Goal: Information Seeking & Learning: Learn about a topic

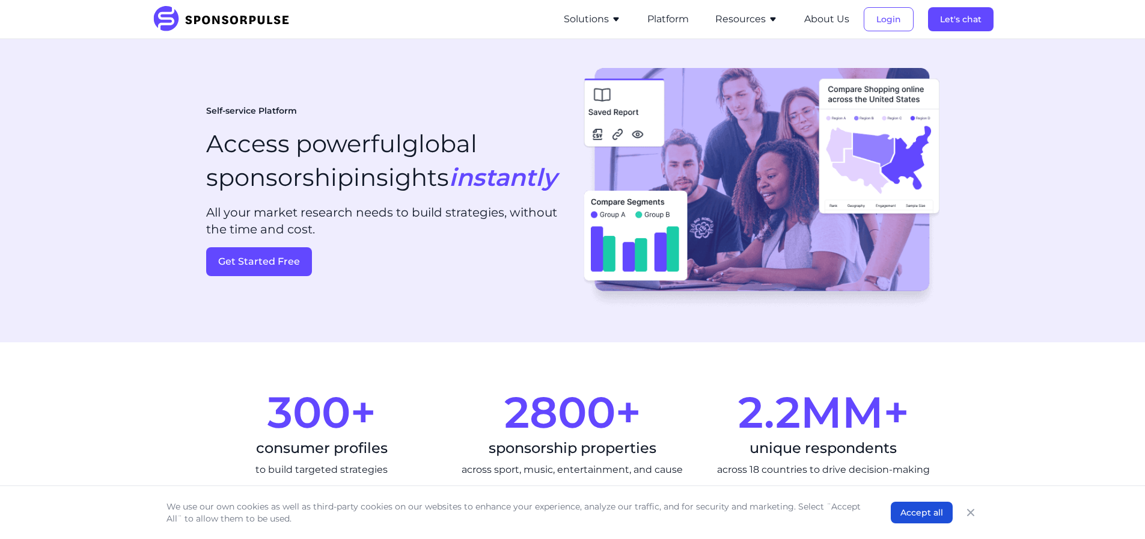
click at [594, 16] on button "Solutions" at bounding box center [592, 19] width 57 height 14
click at [971, 512] on icon "Close" at bounding box center [970, 512] width 7 height 7
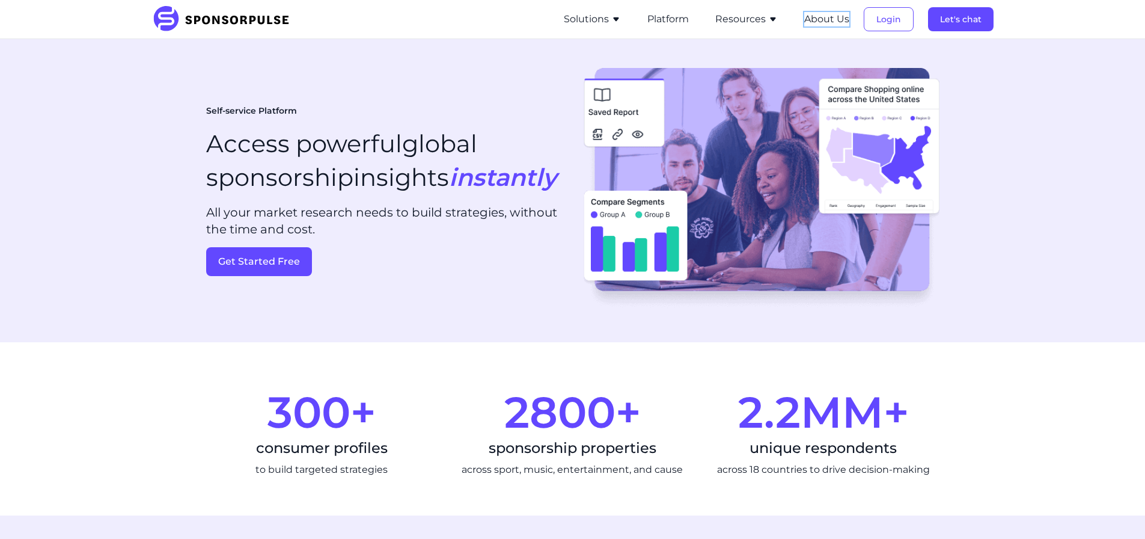
click at [817, 17] on button "About Us" at bounding box center [826, 19] width 45 height 14
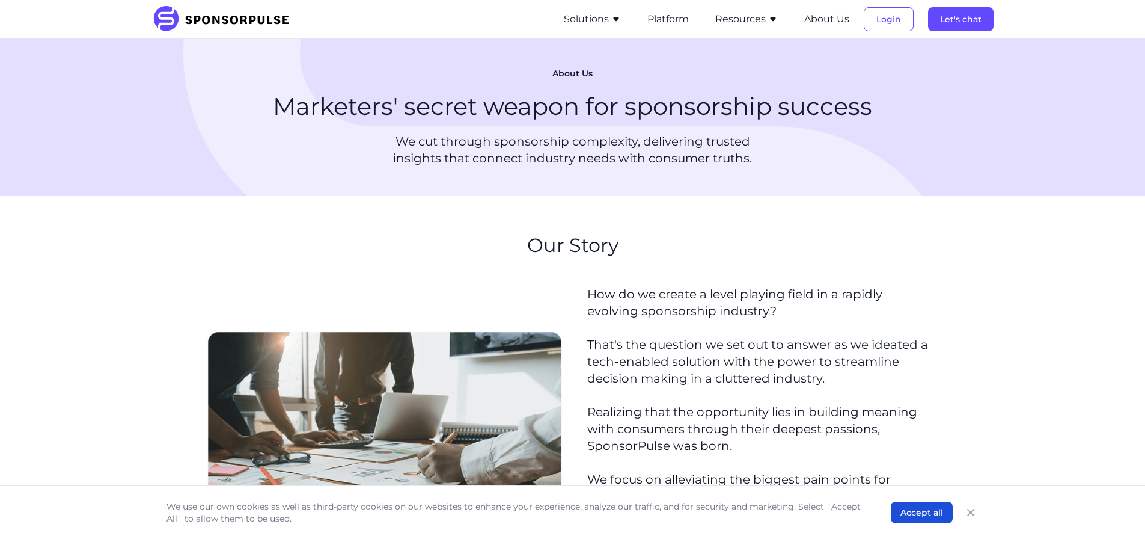
click at [586, 22] on button "Solutions" at bounding box center [592, 19] width 57 height 14
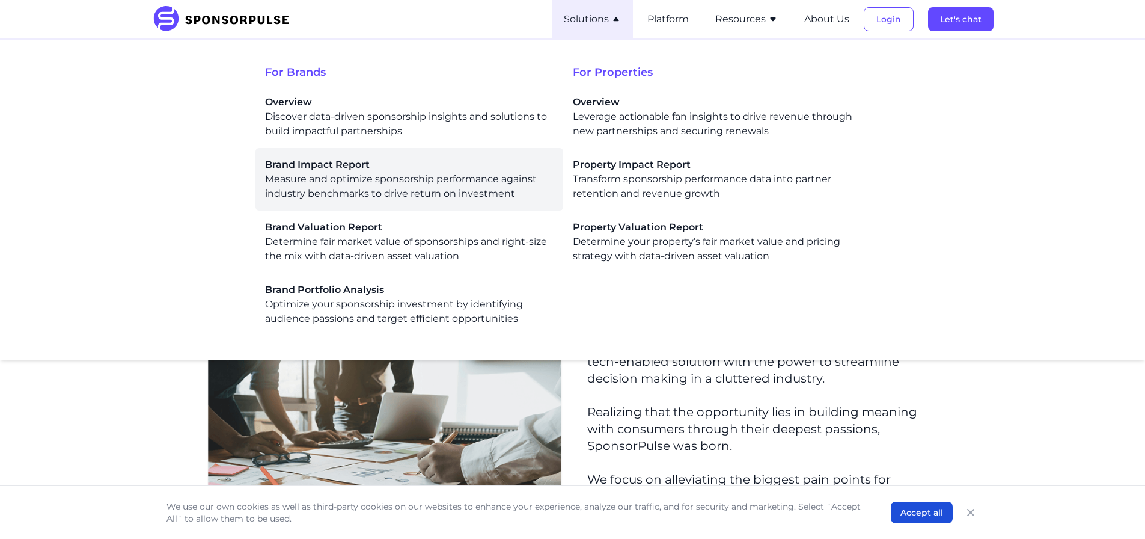
click at [479, 181] on div "Brand Impact Report Measure and optimize sponsorship performance against indust…" at bounding box center [409, 179] width 289 height 43
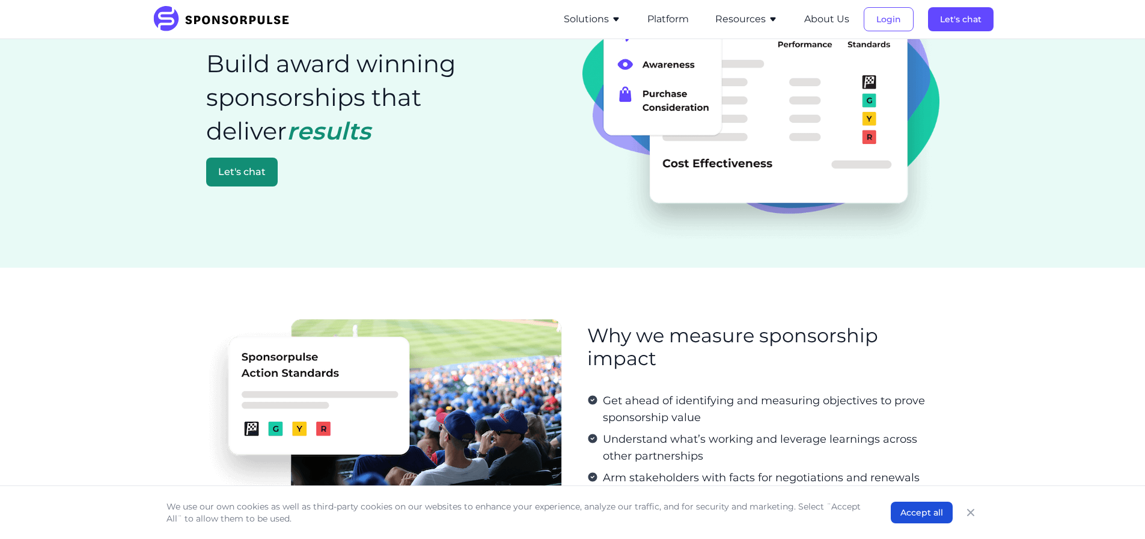
scroll to position [60, 0]
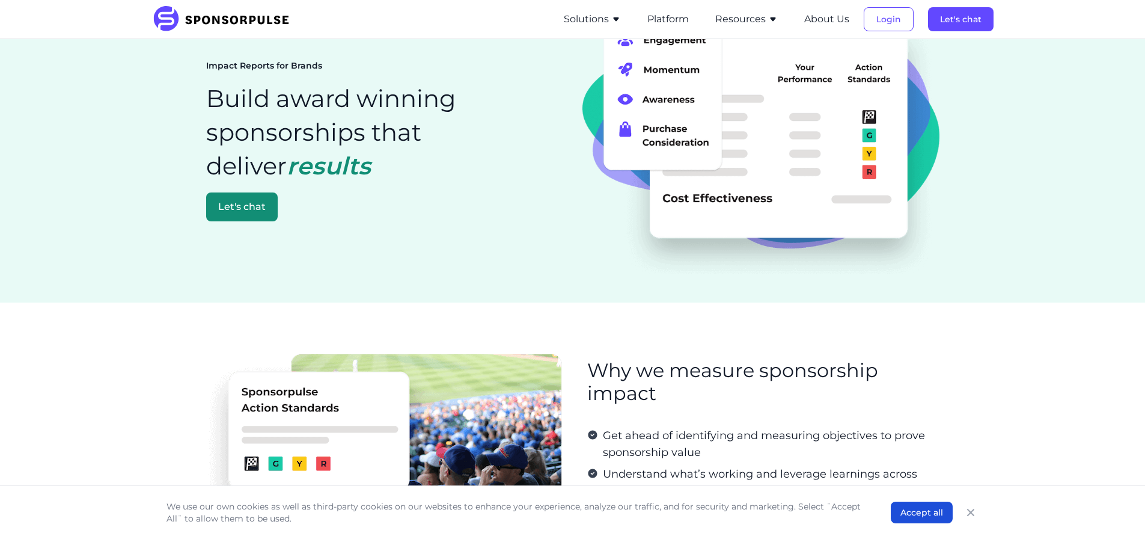
click at [602, 19] on button "Solutions" at bounding box center [592, 19] width 57 height 14
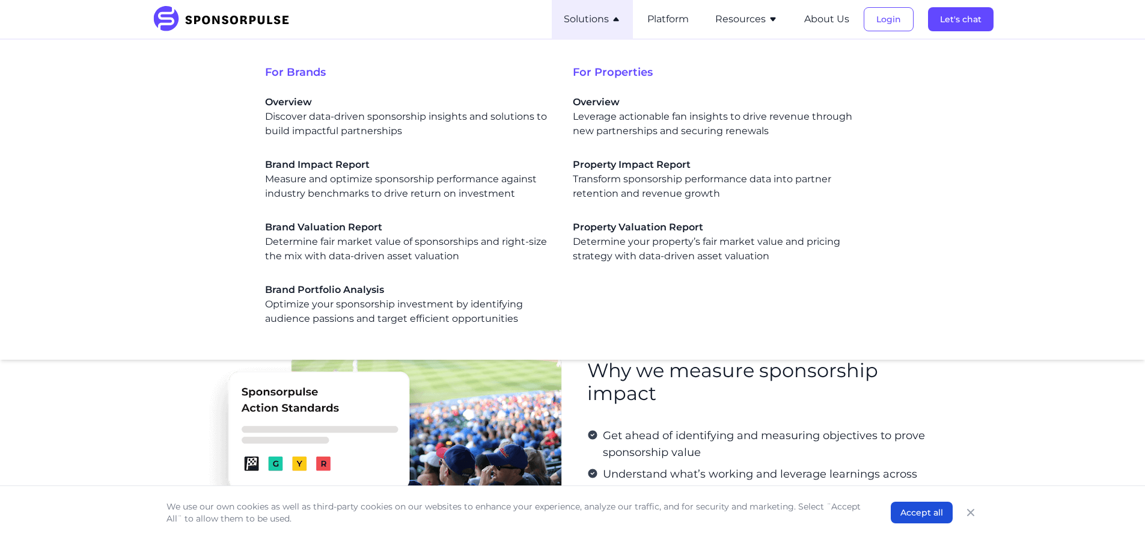
click at [623, 188] on div "Property Impact Report Transform sponsorship performance data into partner rete…" at bounding box center [717, 179] width 289 height 43
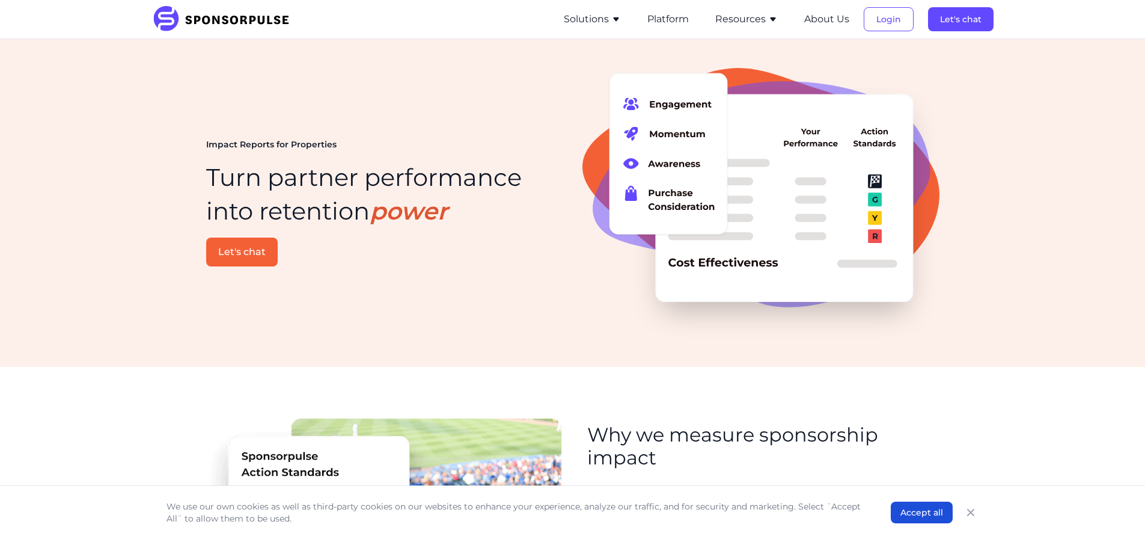
click at [588, 18] on button "Solutions" at bounding box center [592, 19] width 57 height 14
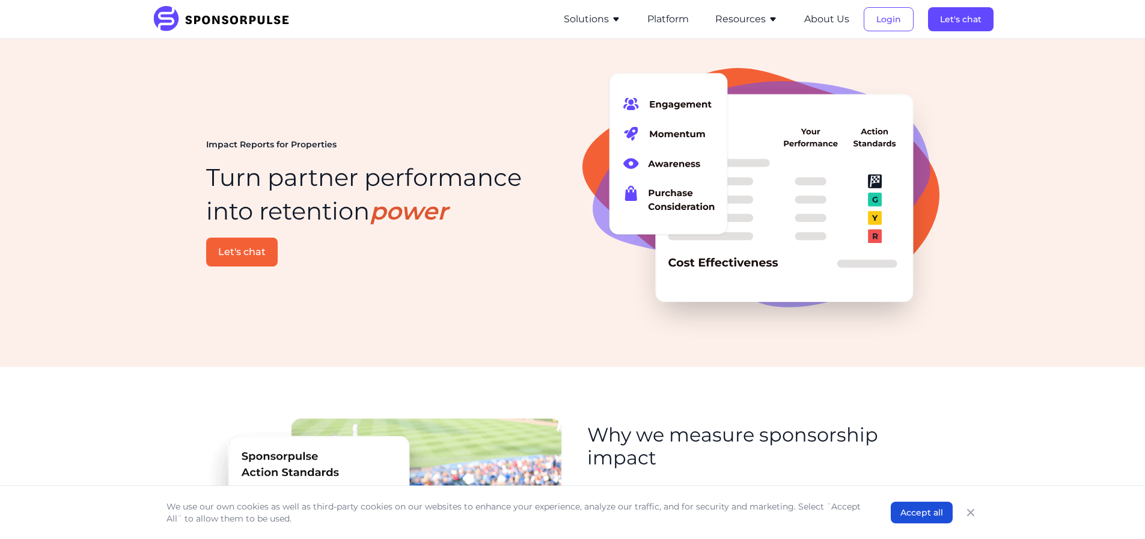
click at [763, 32] on li "Resources Sponsorship Insights Blog Thought leadership from industry experts on…" at bounding box center [746, 19] width 87 height 38
click at [758, 23] on button "Resources" at bounding box center [746, 19] width 63 height 14
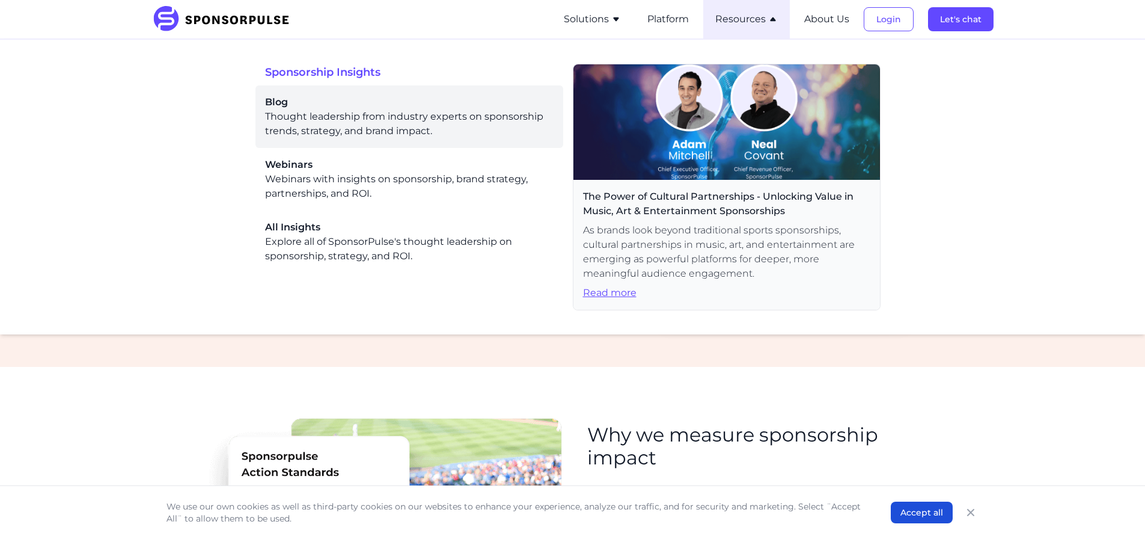
click at [379, 127] on div "Blog Thought leadership from industry experts on sponsorship trends, strategy, …" at bounding box center [409, 116] width 289 height 43
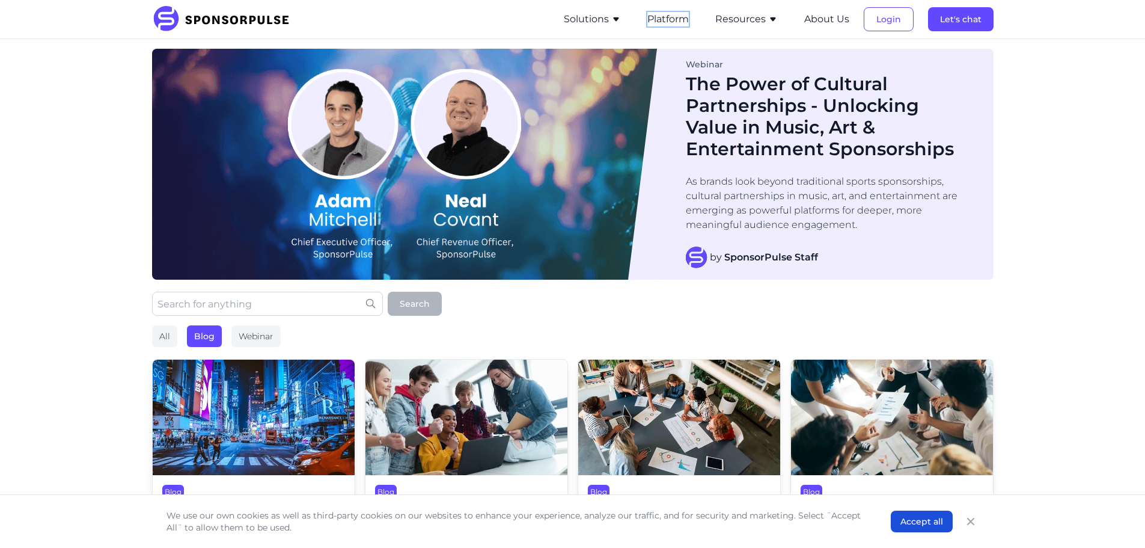
click at [679, 20] on button "Platform" at bounding box center [667, 19] width 41 height 14
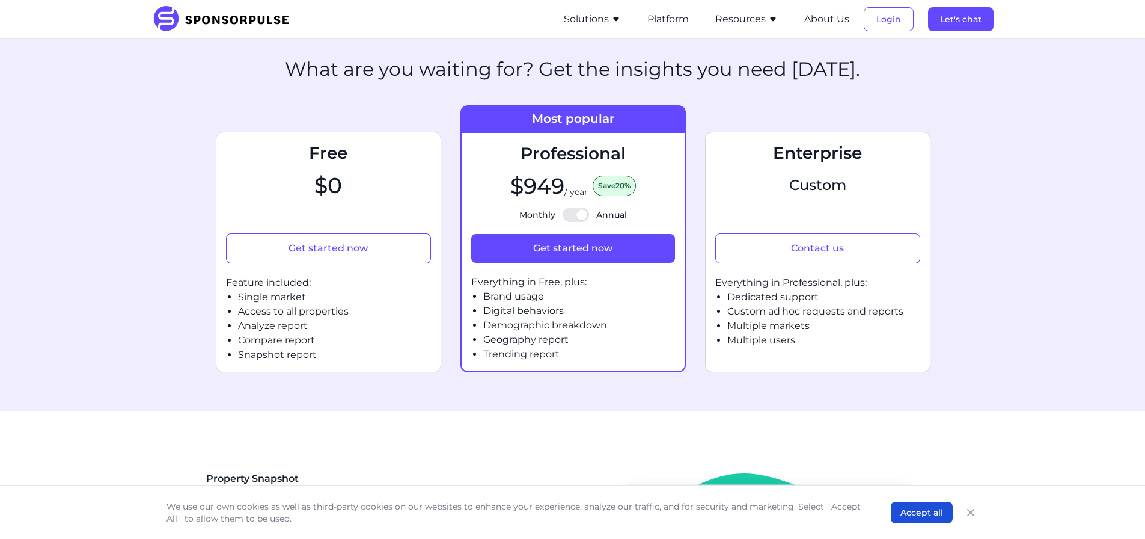
scroll to position [541, 0]
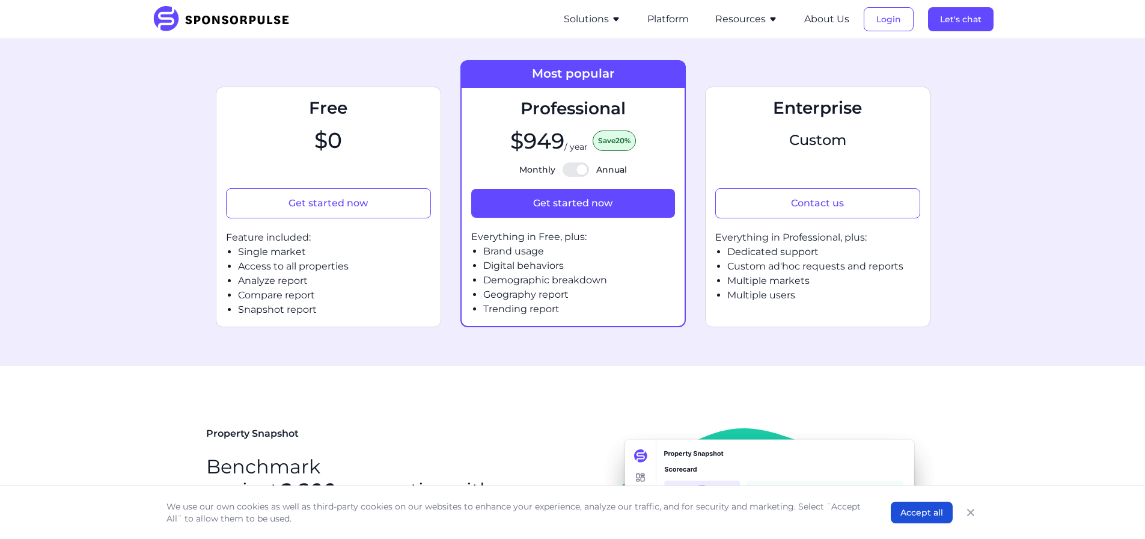
click at [578, 171] on div at bounding box center [576, 169] width 26 height 14
click at [574, 170] on input "Monthly Annual" at bounding box center [573, 170] width 1 height 1
click at [578, 171] on div at bounding box center [576, 169] width 26 height 14
click at [574, 170] on input "Monthly Annual" at bounding box center [573, 170] width 1 height 1
checkbox input "true"
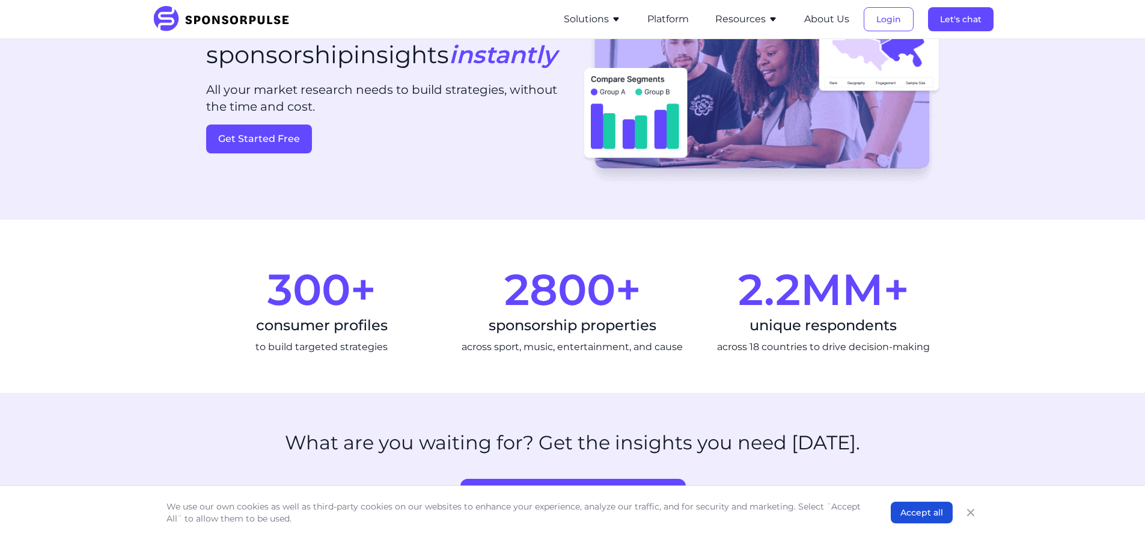
scroll to position [0, 0]
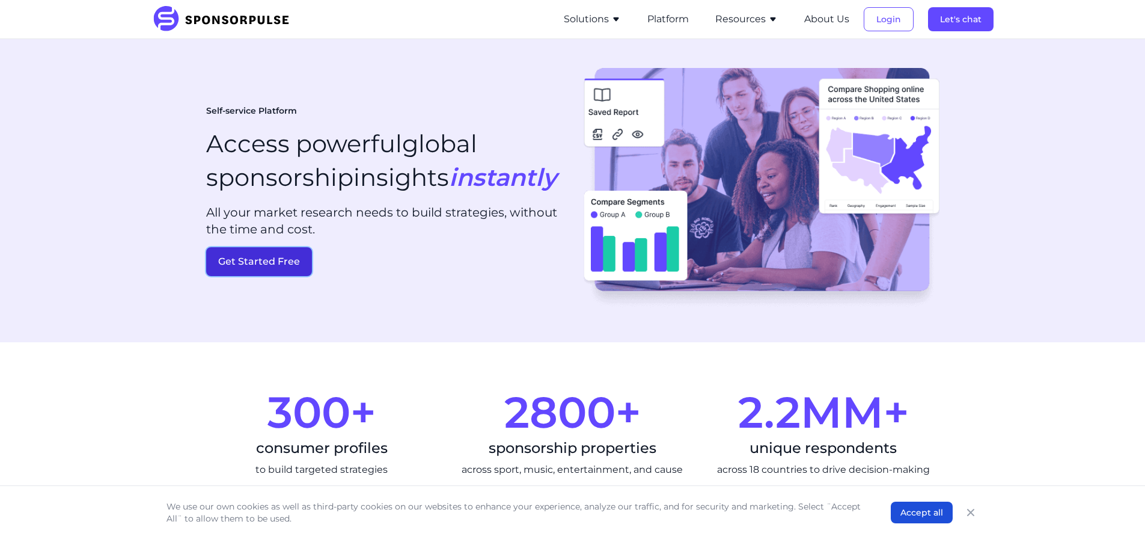
click at [253, 273] on button "Get Started Free" at bounding box center [259, 261] width 106 height 29
